Goal: Check status: Check status

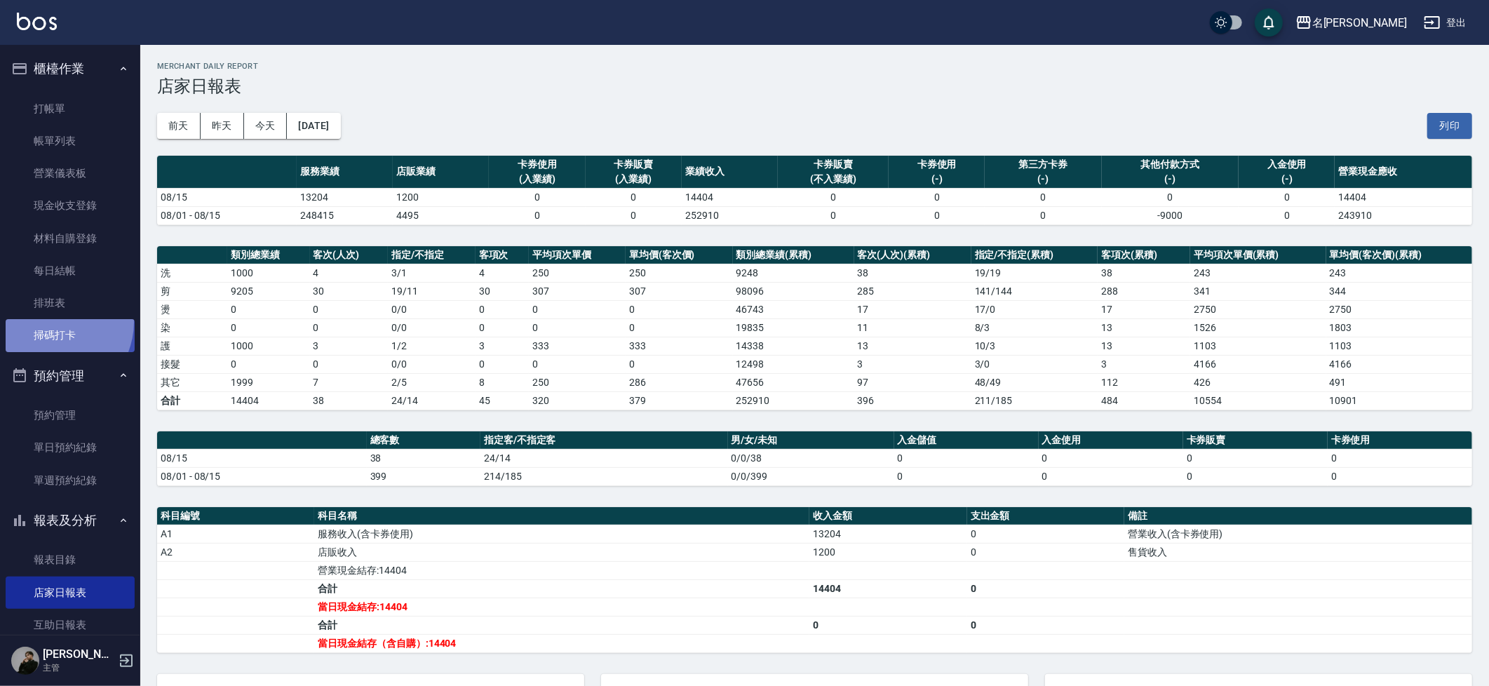
click at [50, 319] on link "掃碼打卡" at bounding box center [70, 335] width 129 height 32
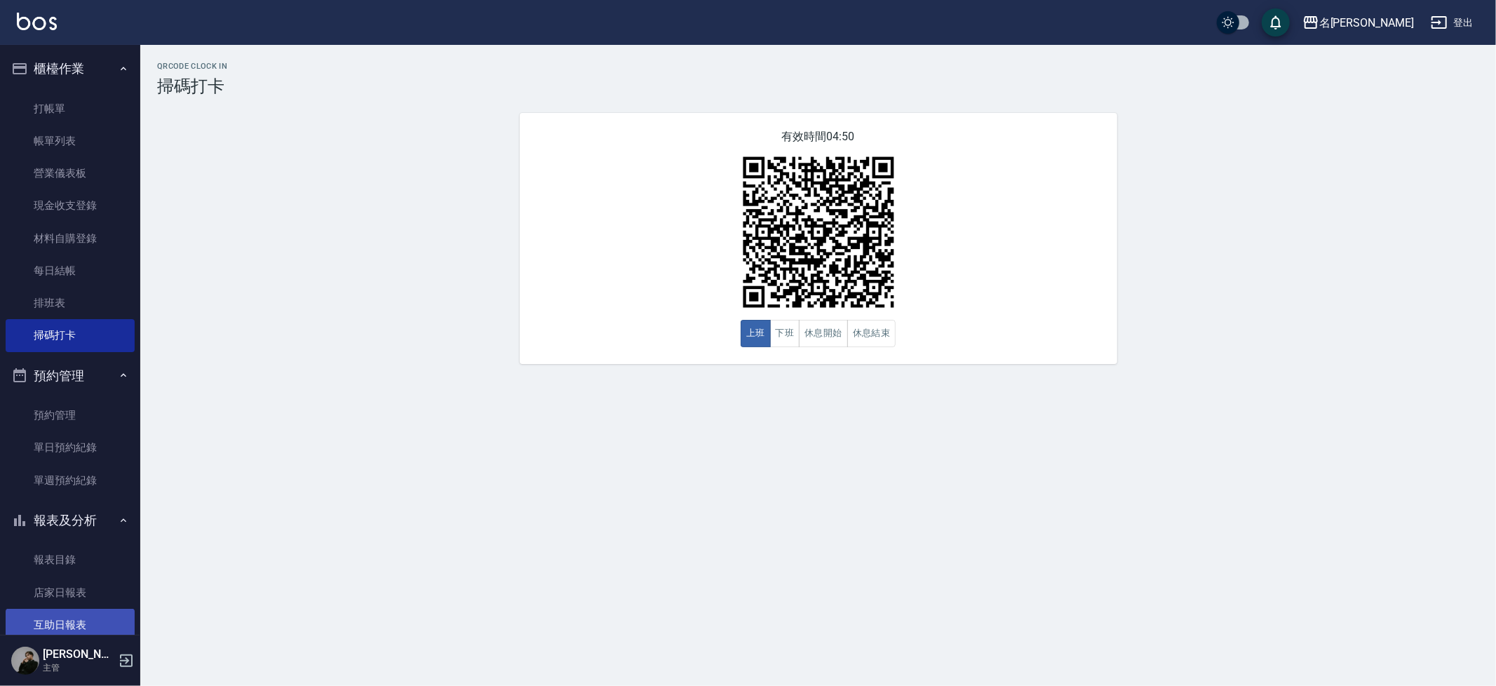
click at [46, 609] on link "互助日報表" at bounding box center [70, 625] width 129 height 32
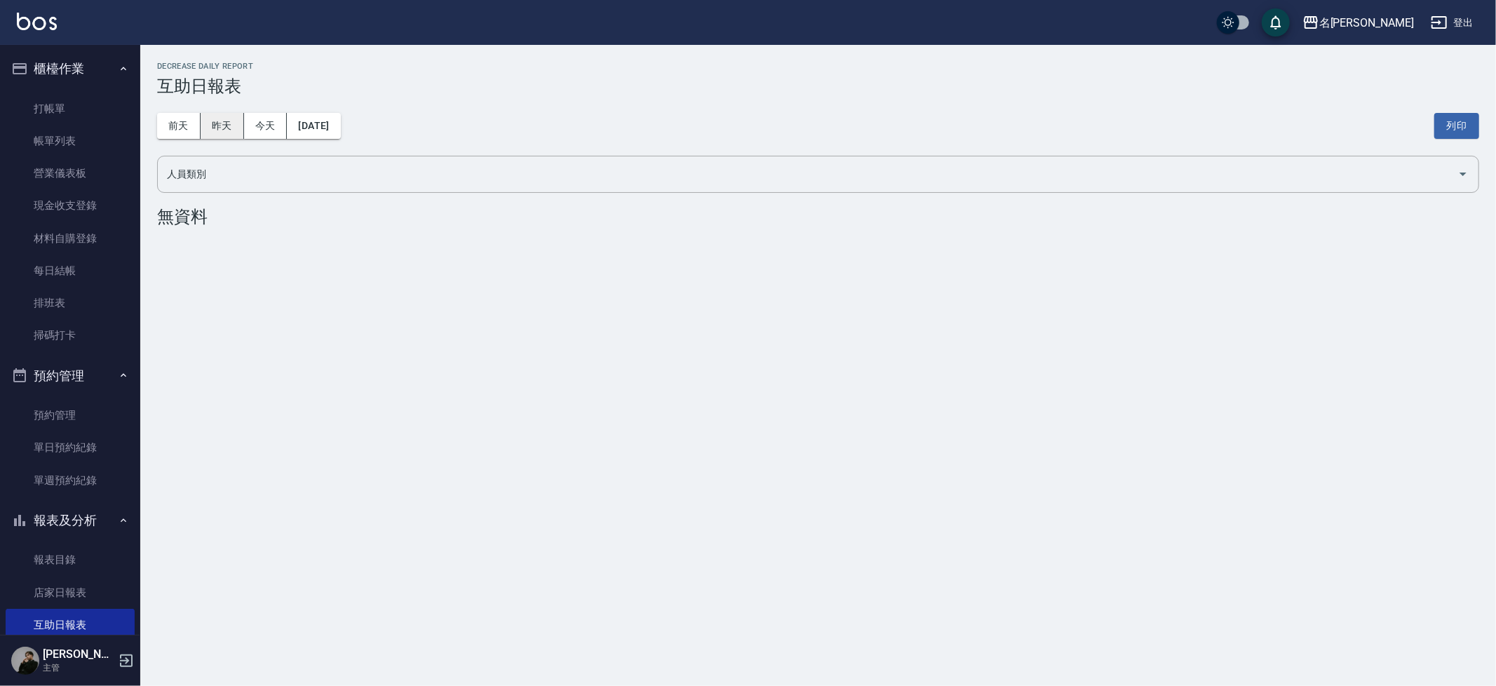
click at [212, 133] on button "昨天" at bounding box center [222, 126] width 43 height 26
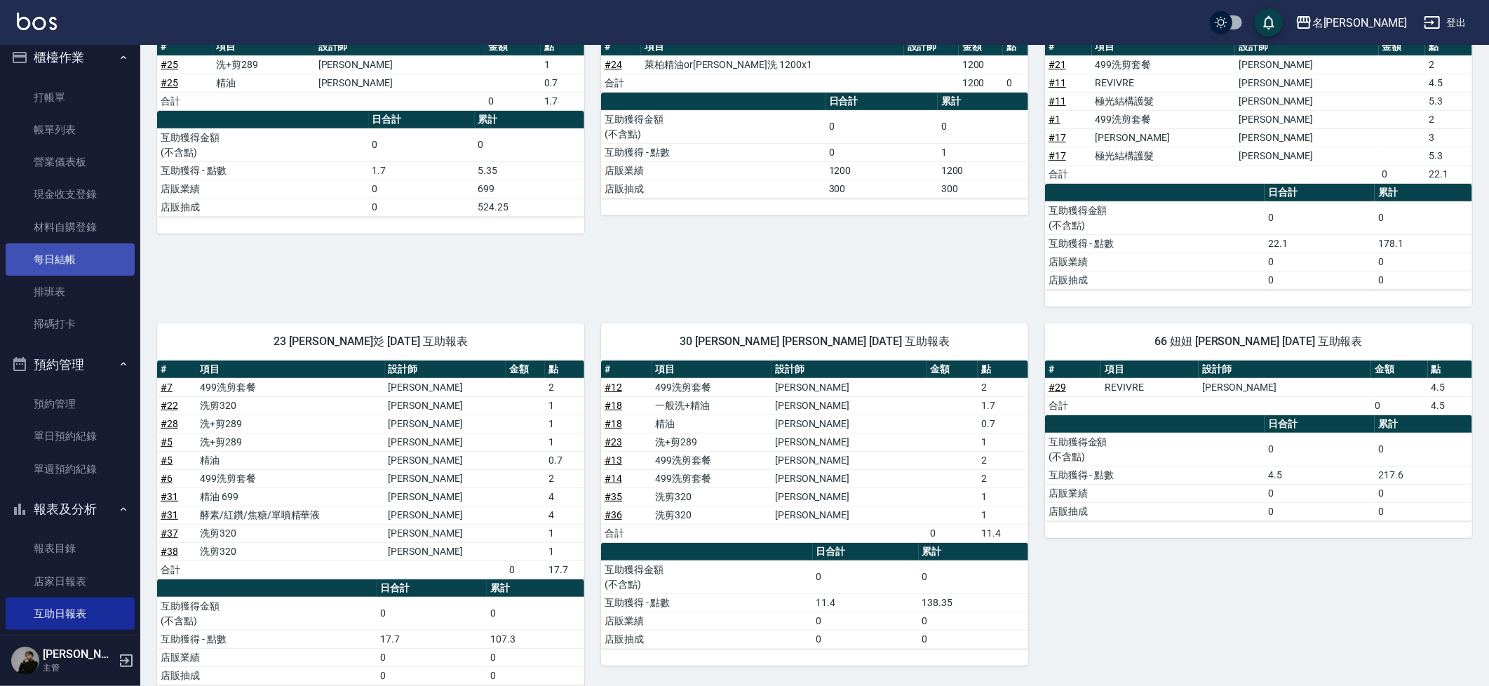
scroll to position [8, 0]
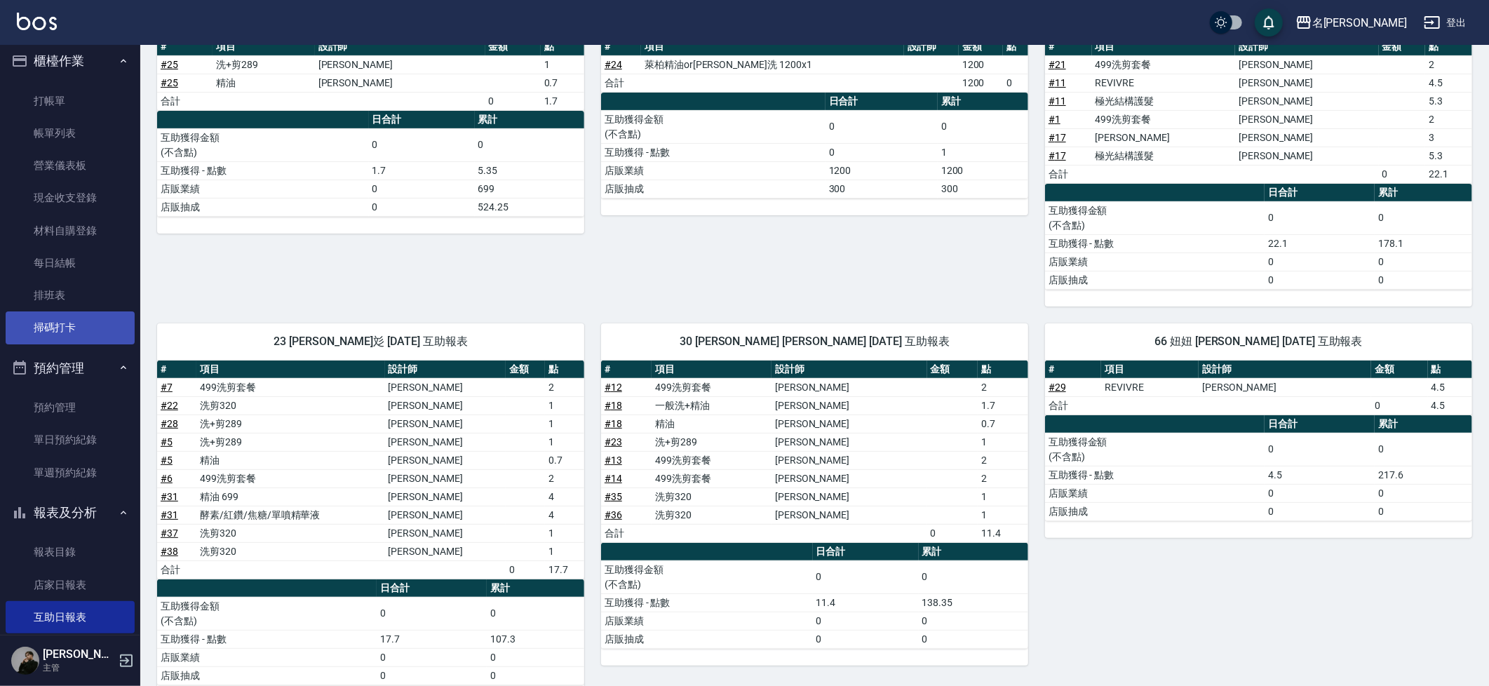
click at [75, 311] on link "掃碼打卡" at bounding box center [70, 327] width 129 height 32
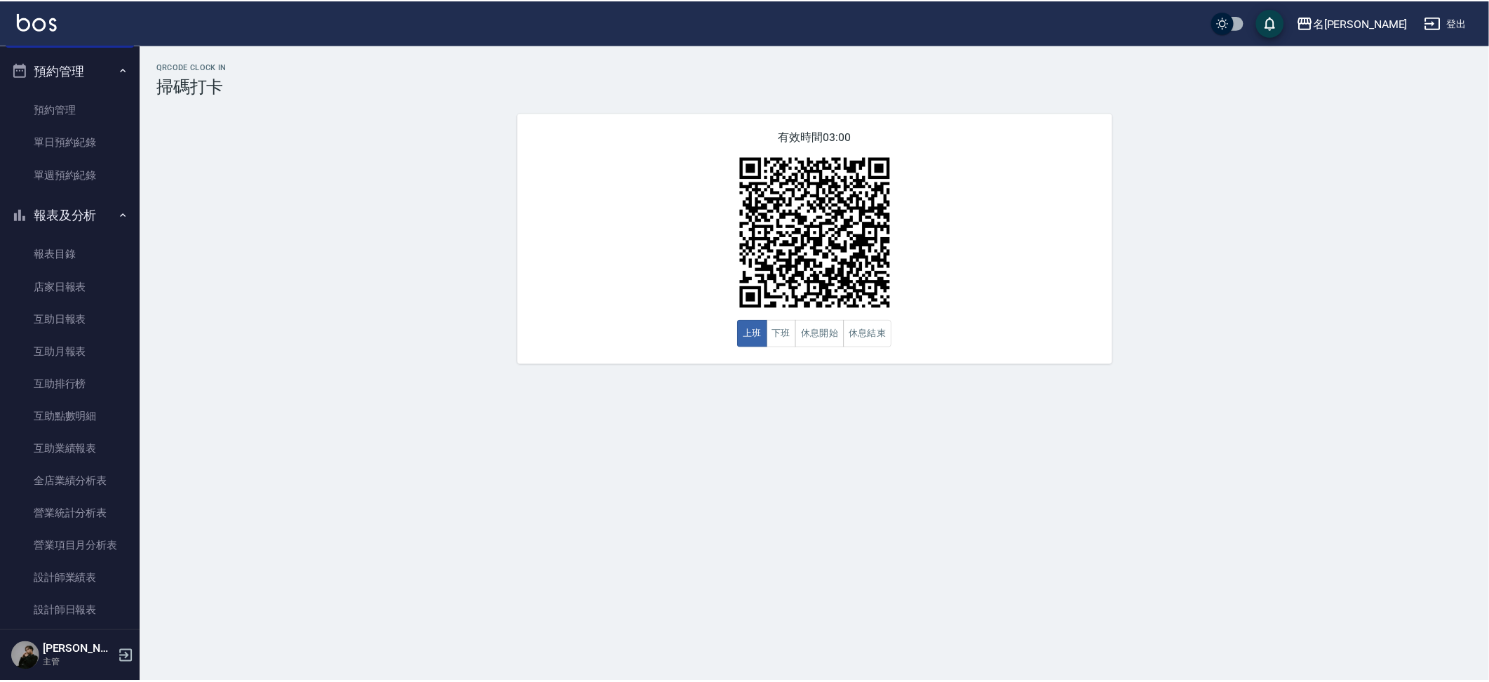
scroll to position [314, 0]
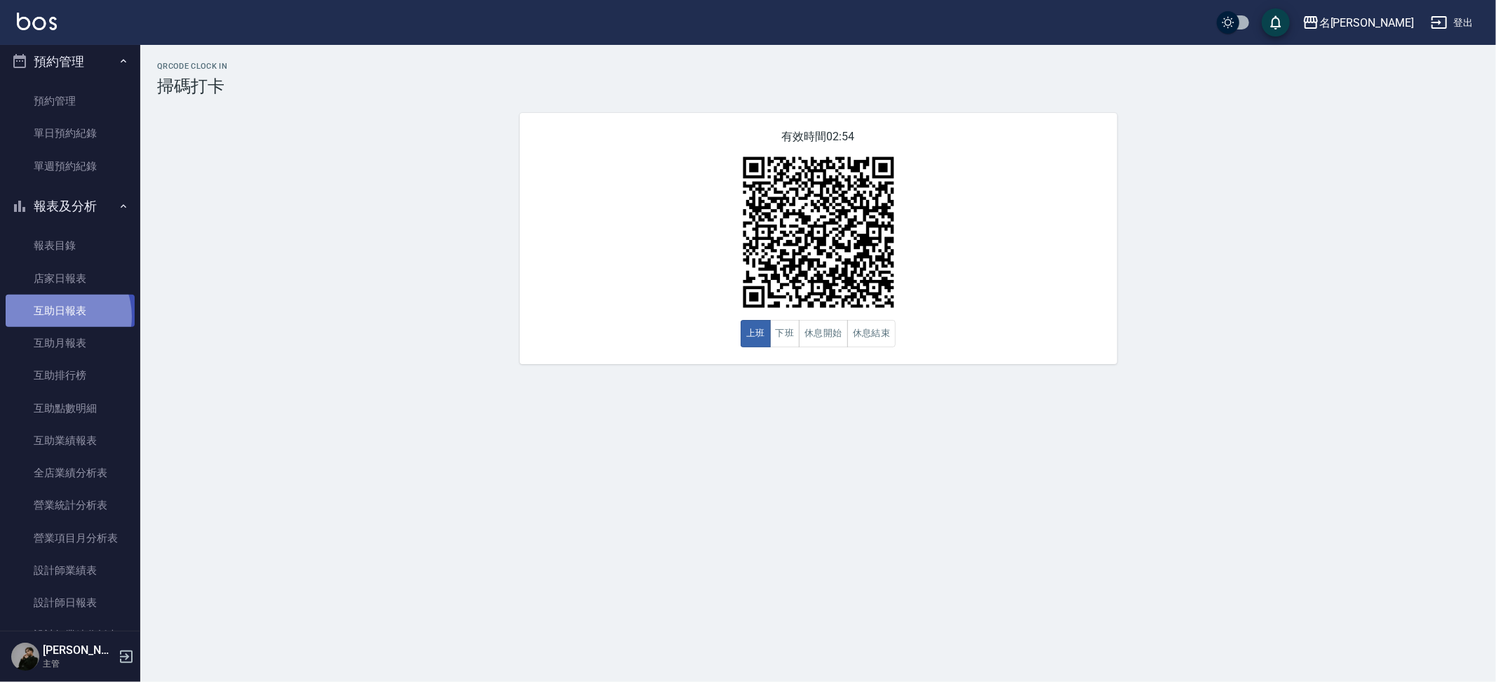
click at [57, 309] on link "互助日報表" at bounding box center [70, 310] width 129 height 32
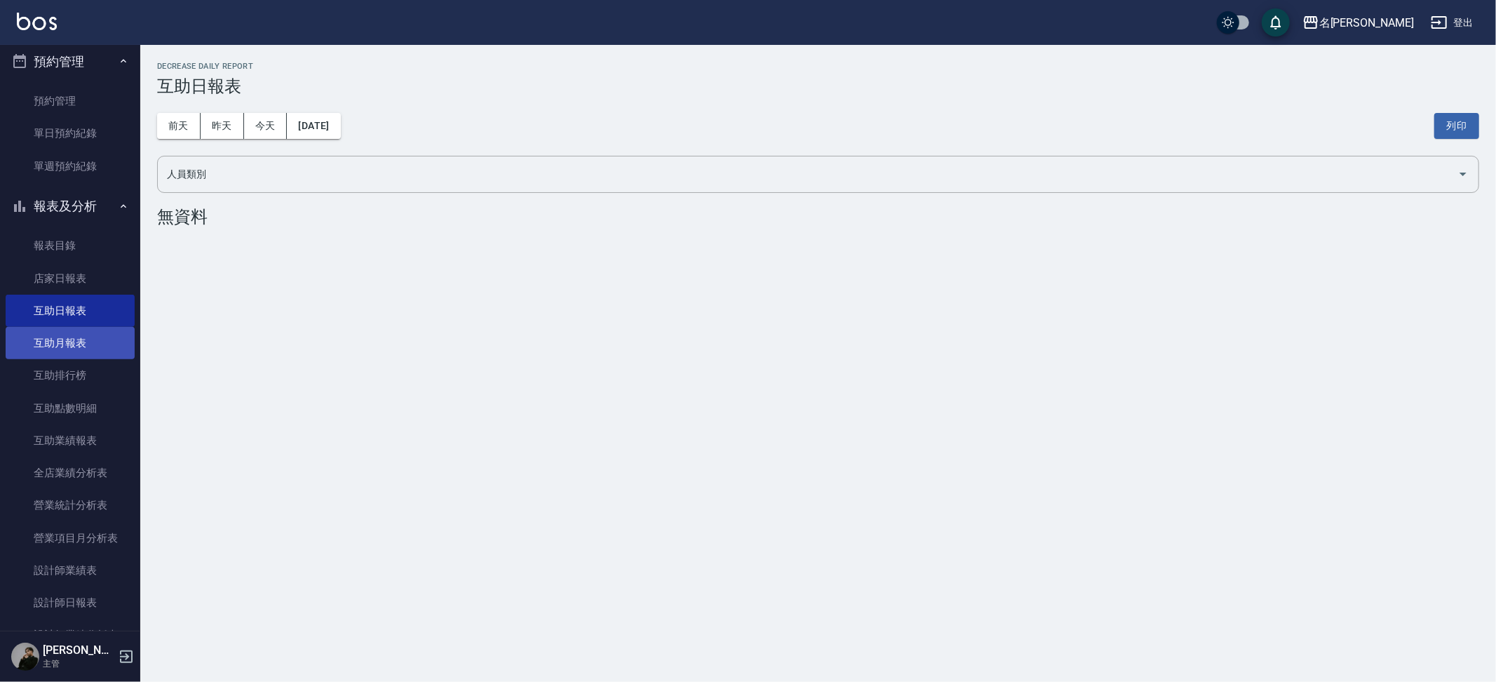
click at [79, 339] on link "互助月報表" at bounding box center [70, 343] width 129 height 32
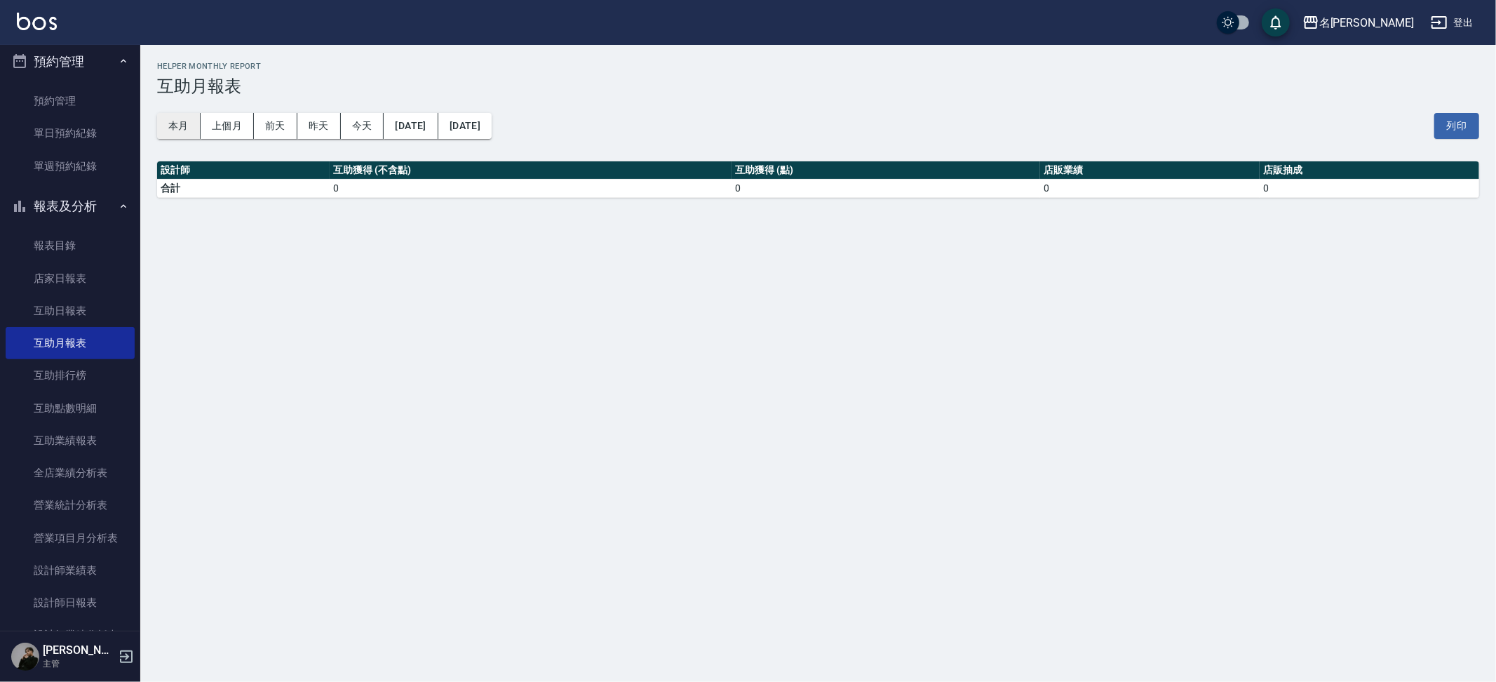
click at [188, 126] on button "本月" at bounding box center [178, 126] width 43 height 26
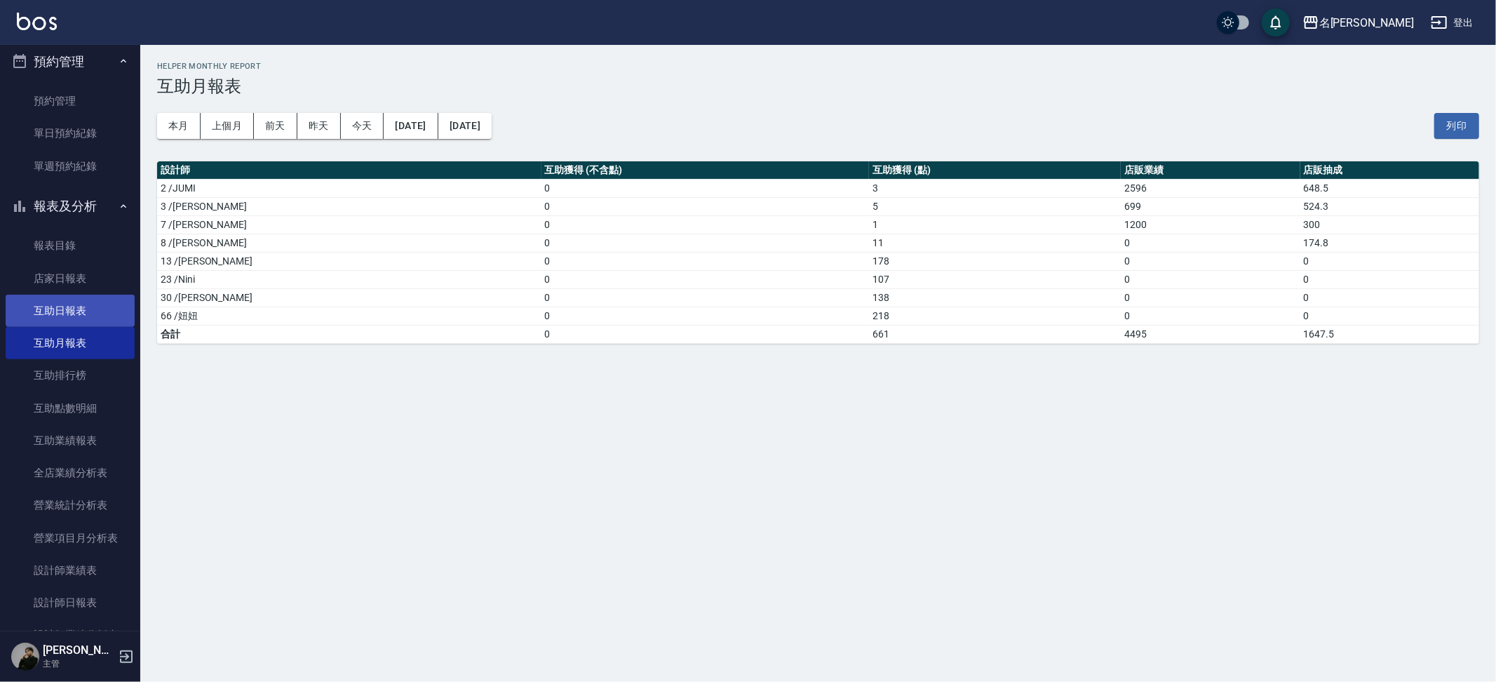
click at [61, 309] on link "互助日報表" at bounding box center [70, 310] width 129 height 32
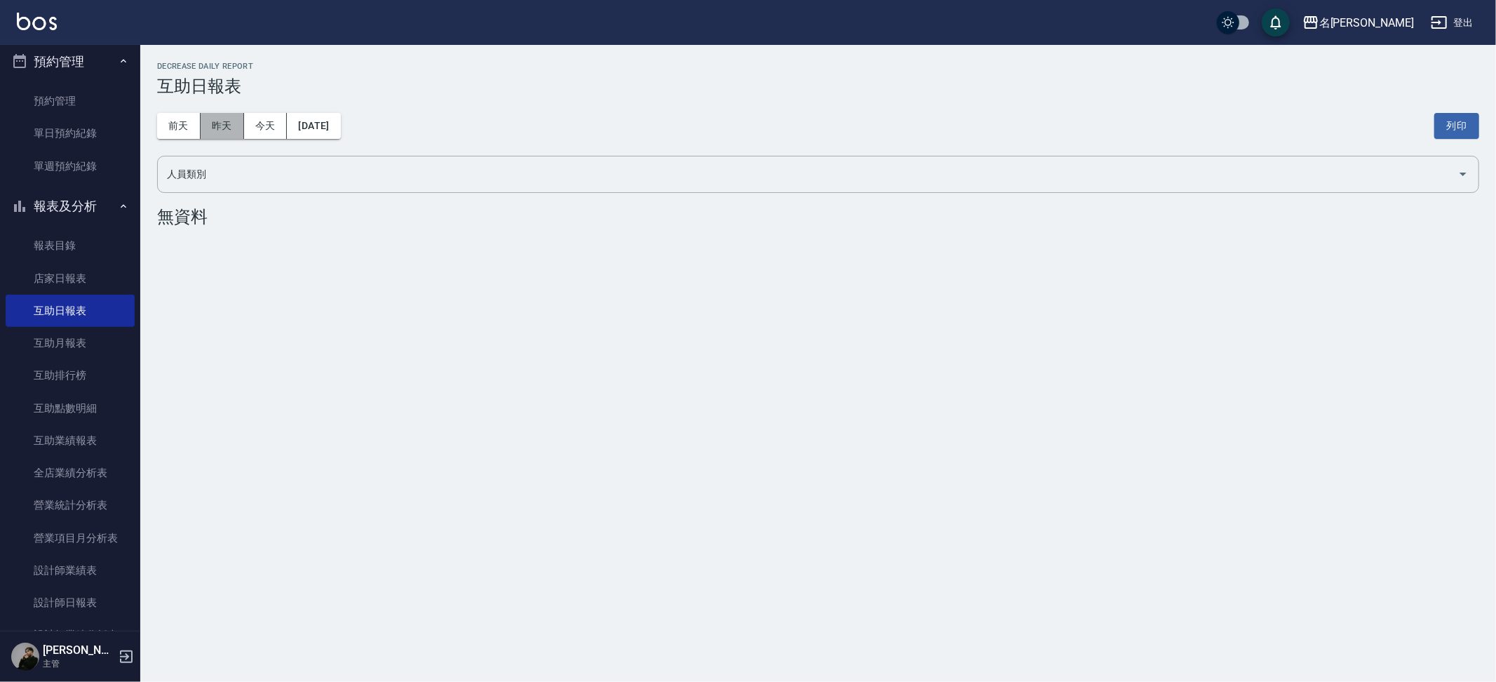
click at [221, 118] on button "昨天" at bounding box center [222, 126] width 43 height 26
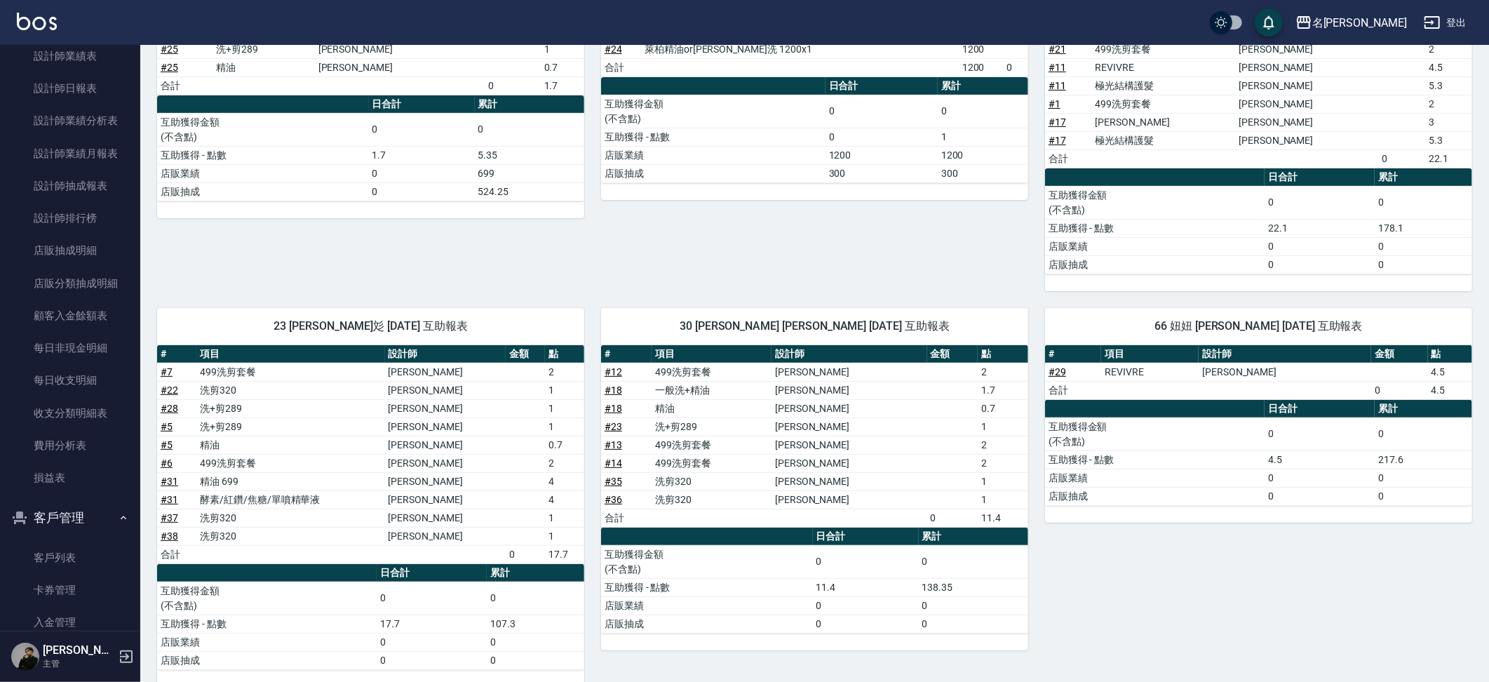
scroll to position [1053, 0]
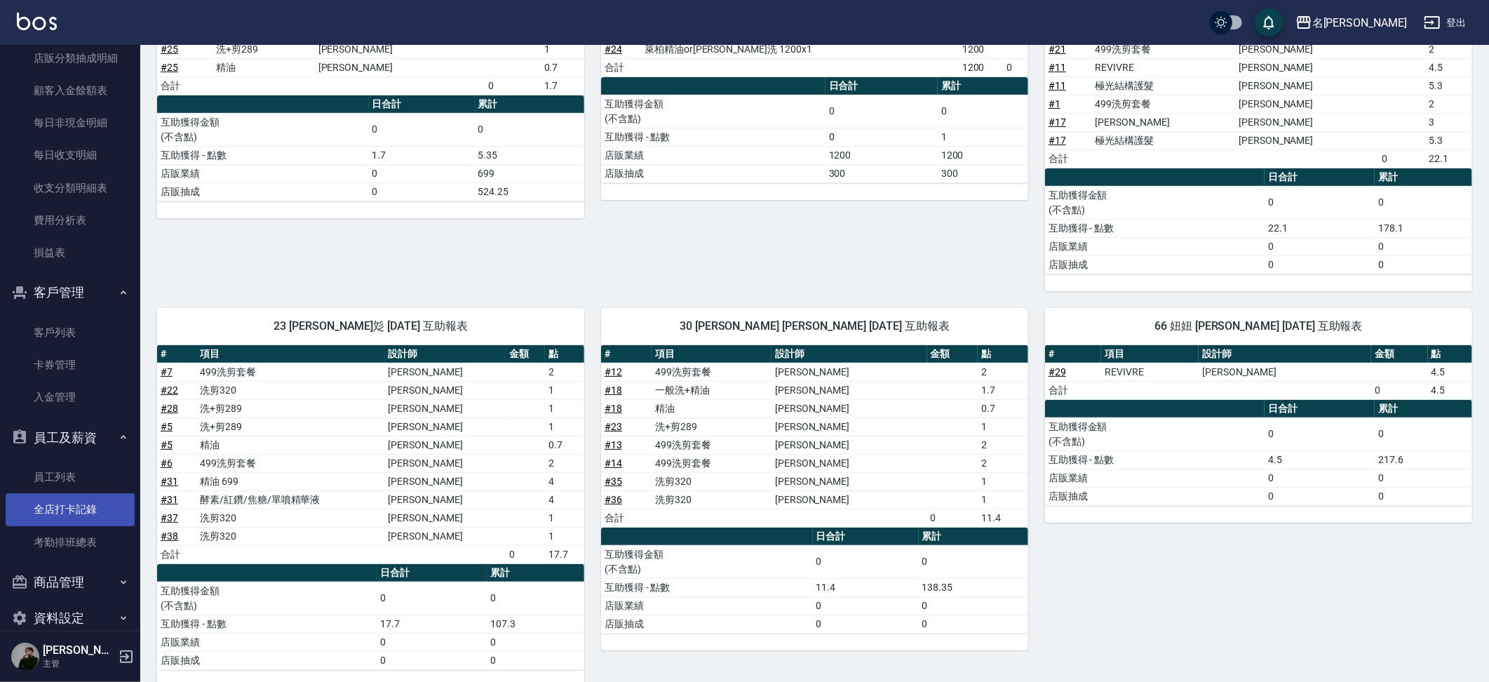
click at [65, 493] on link "全店打卡記錄" at bounding box center [70, 509] width 129 height 32
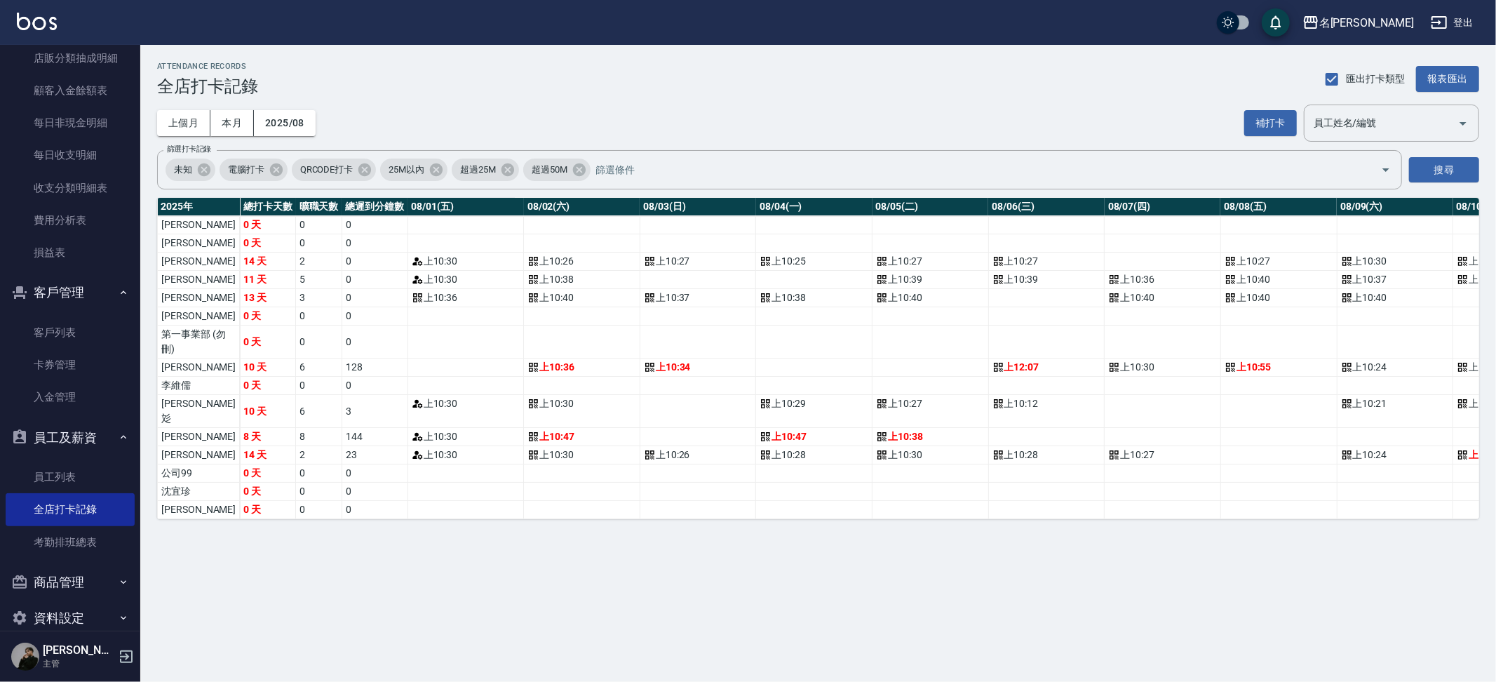
scroll to position [0, 56]
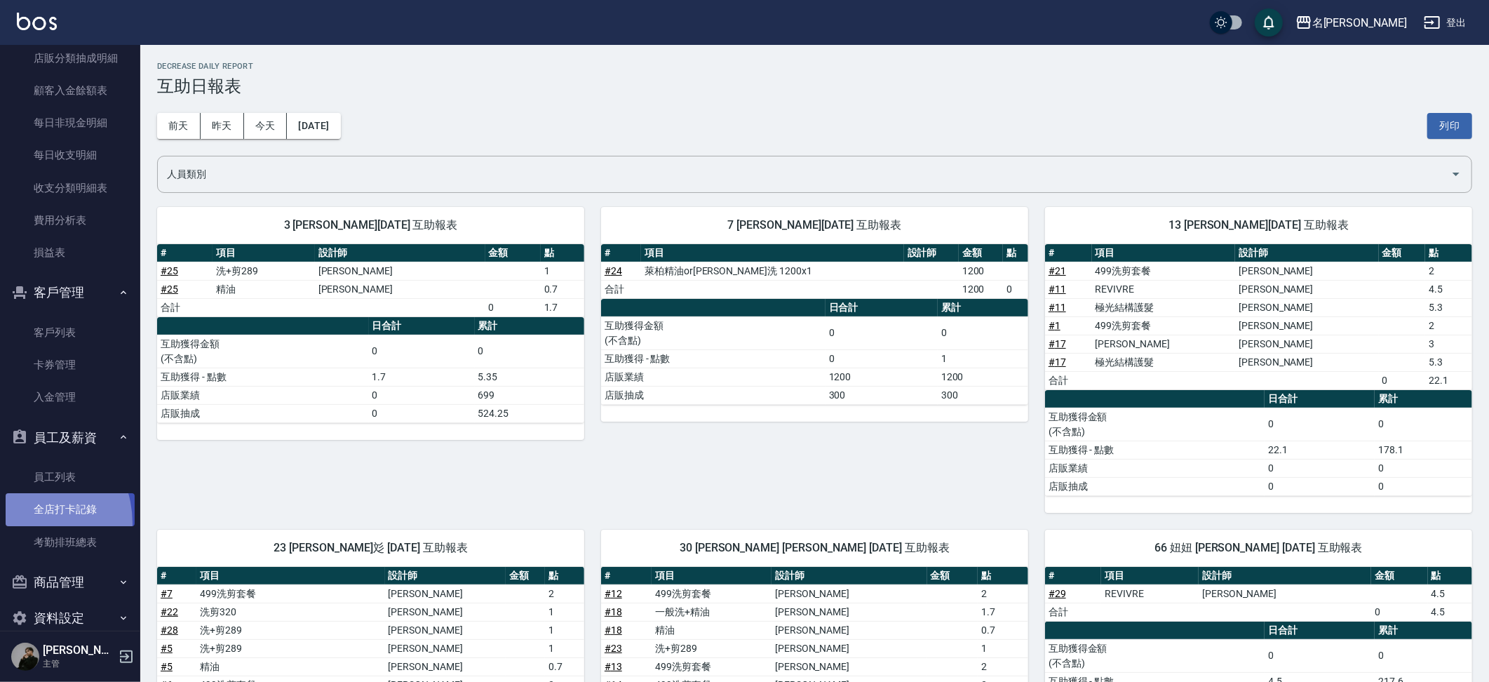
click at [22, 503] on link "全店打卡記錄" at bounding box center [70, 509] width 129 height 32
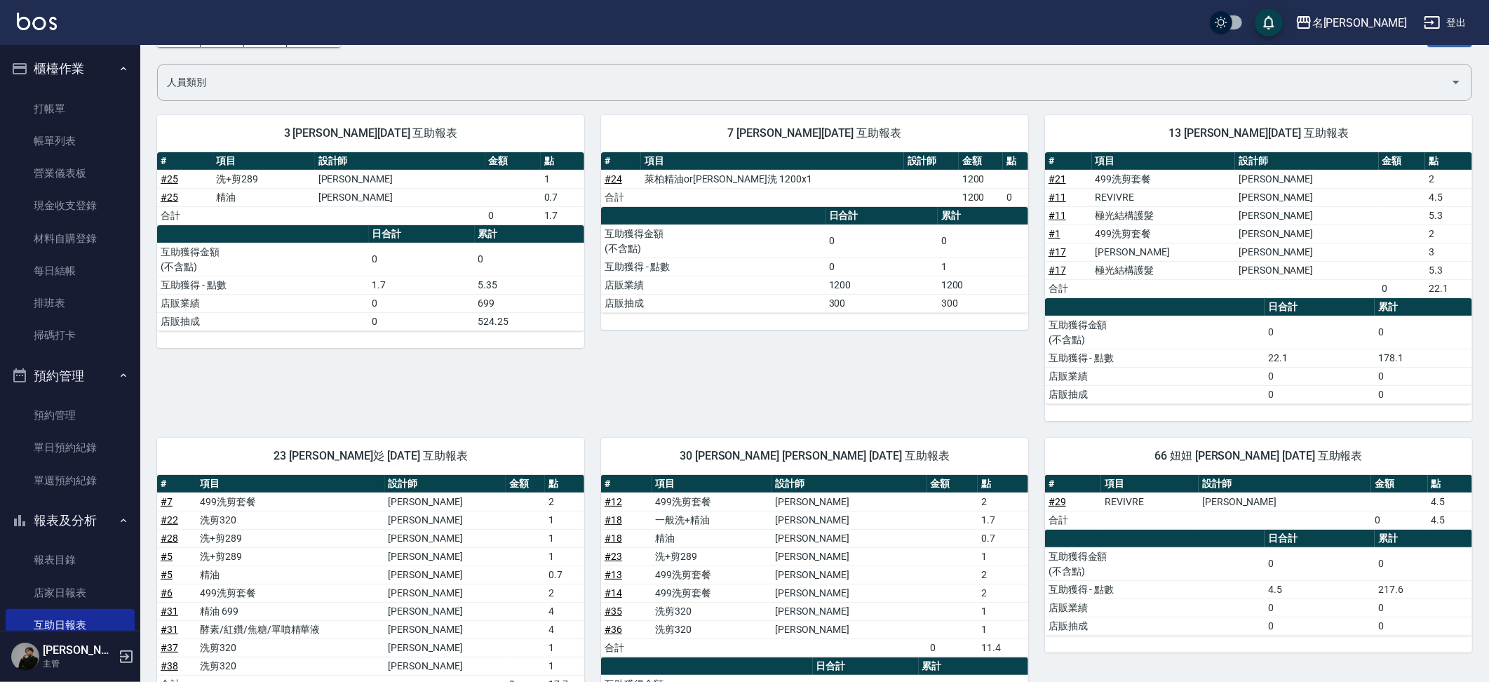
scroll to position [96, 0]
